Goal: Find specific page/section: Find specific page/section

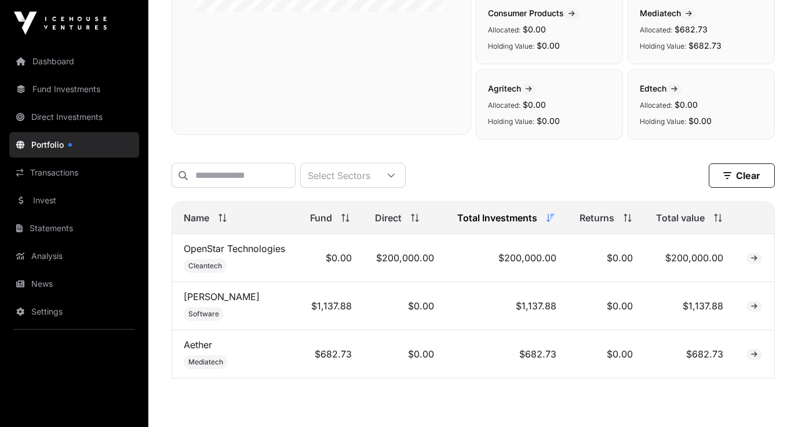
scroll to position [336, 0]
click at [753, 259] on icon at bounding box center [754, 258] width 6 height 7
click at [747, 260] on span at bounding box center [755, 258] width 16 height 12
click at [758, 257] on span at bounding box center [755, 258] width 16 height 12
click at [619, 268] on td "$0.00" at bounding box center [606, 258] width 77 height 48
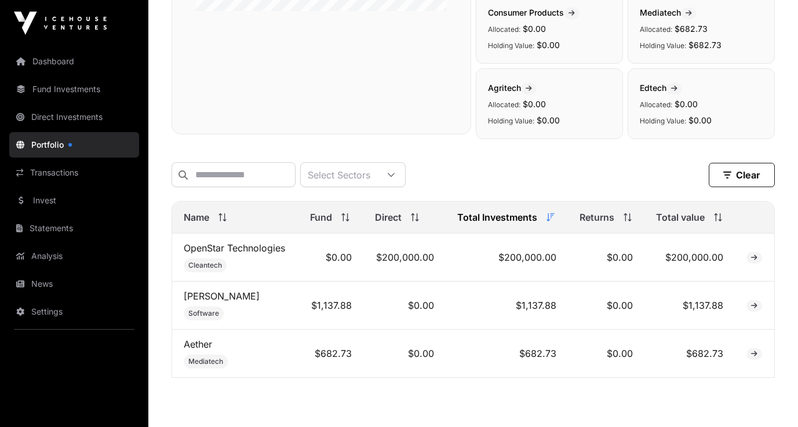
click at [755, 259] on icon at bounding box center [754, 258] width 6 height 7
click at [67, 67] on link "Dashboard" at bounding box center [74, 62] width 130 height 26
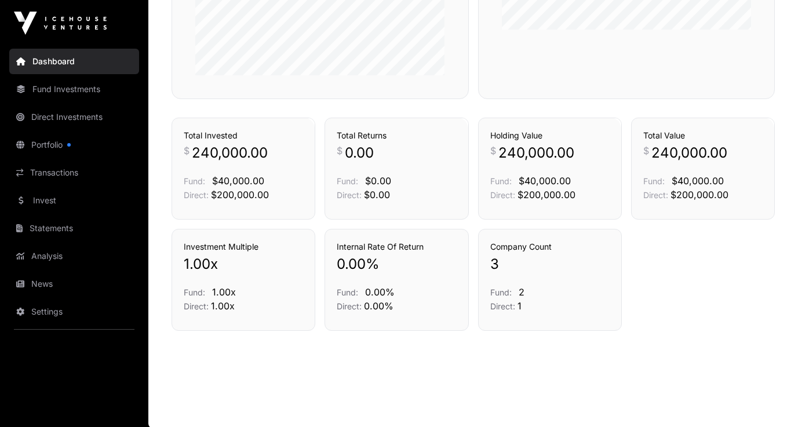
scroll to position [782, 0]
click at [58, 146] on link "Portfolio" at bounding box center [74, 145] width 130 height 26
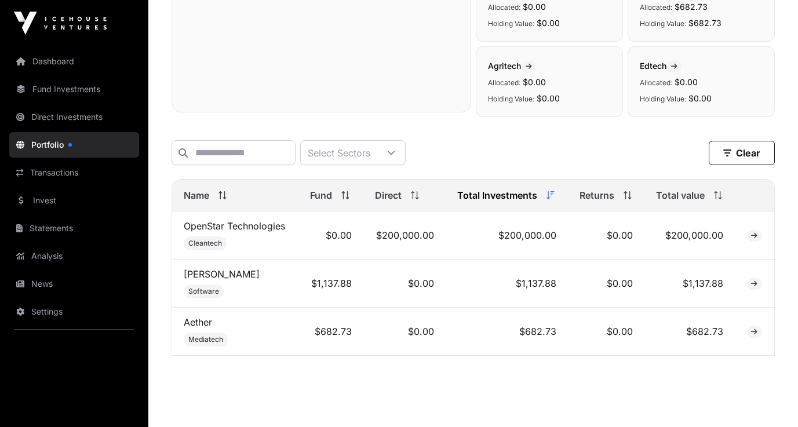
scroll to position [362, 0]
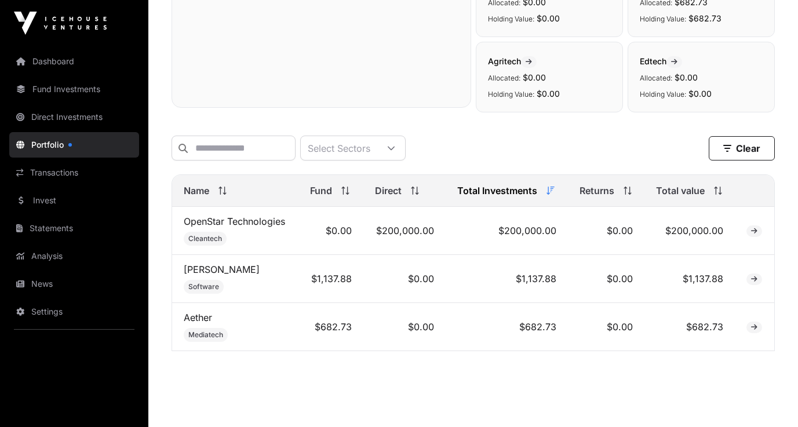
click at [756, 233] on icon at bounding box center [754, 231] width 6 height 7
